Goal: Navigation & Orientation: Find specific page/section

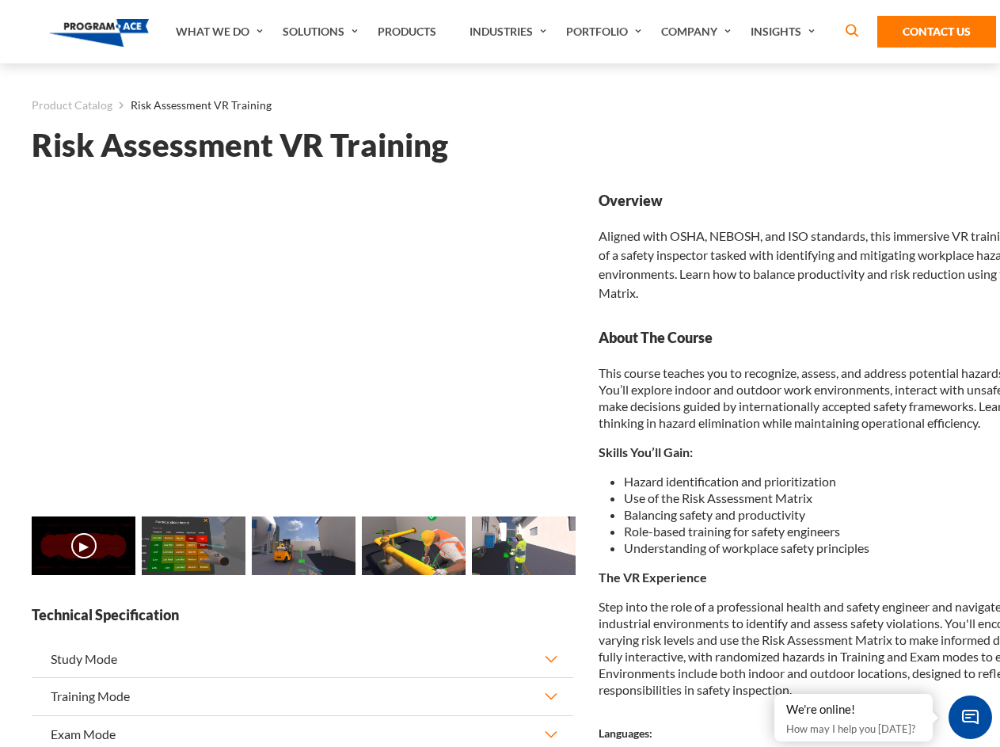
click at [322, 32] on link "Solutions" at bounding box center [322, 31] width 95 height 63
click at [0, 0] on div "AI & Computer Vision Solutions Computer Vision Quality Control AI tools for fas…" at bounding box center [0, 0] width 0 height 0
click at [0, 0] on div "AI & Computer Vision Solutions Virtual Training Solutions Virtual Tour Solution…" at bounding box center [0, 0] width 0 height 0
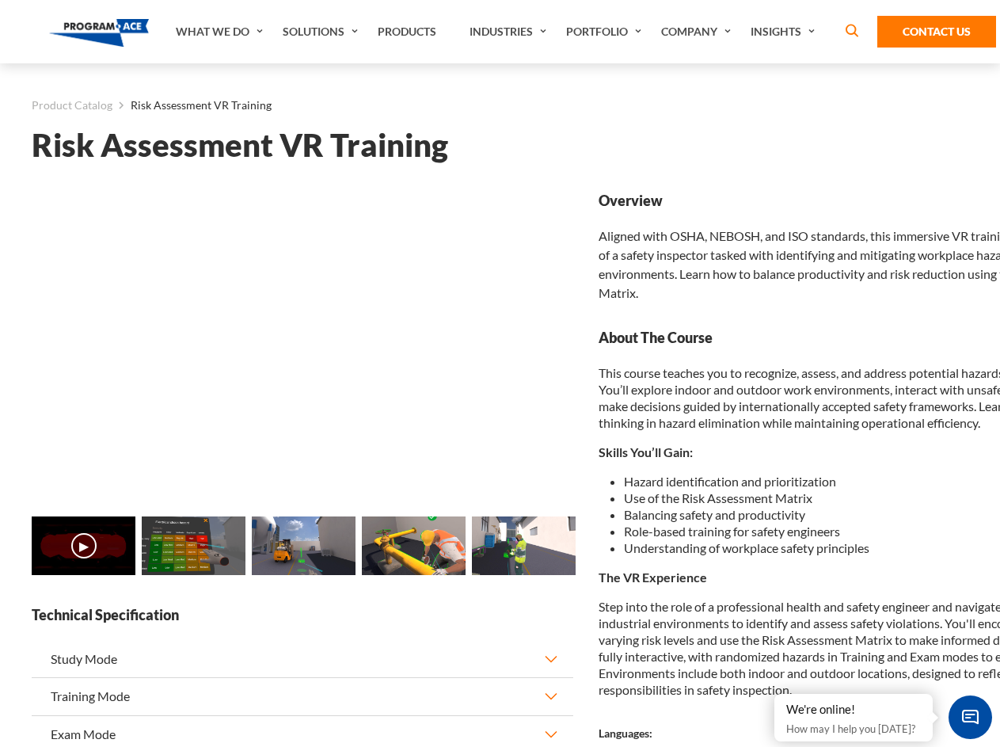
click at [0, 0] on div "AI & Computer Vision Solutions Virtual Training Solutions Virtual Tour Solution…" at bounding box center [0, 0] width 0 height 0
click at [0, 0] on div "AI & Computer Vision Solutions Computer Vision Quality Control AI tools for fas…" at bounding box center [0, 0] width 0 height 0
